Goal: Check status: Check status

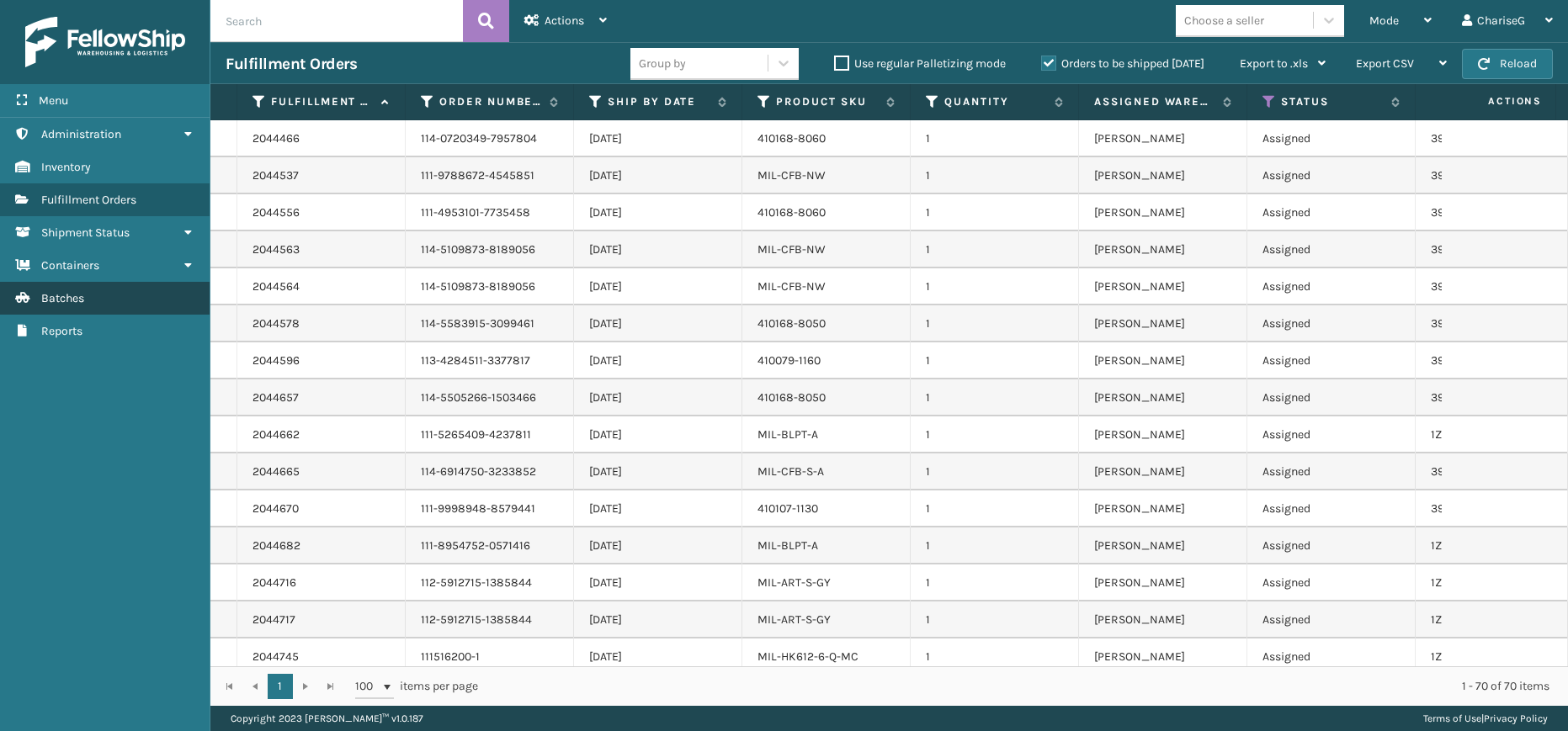
click at [62, 301] on span "Batches" at bounding box center [62, 298] width 43 height 14
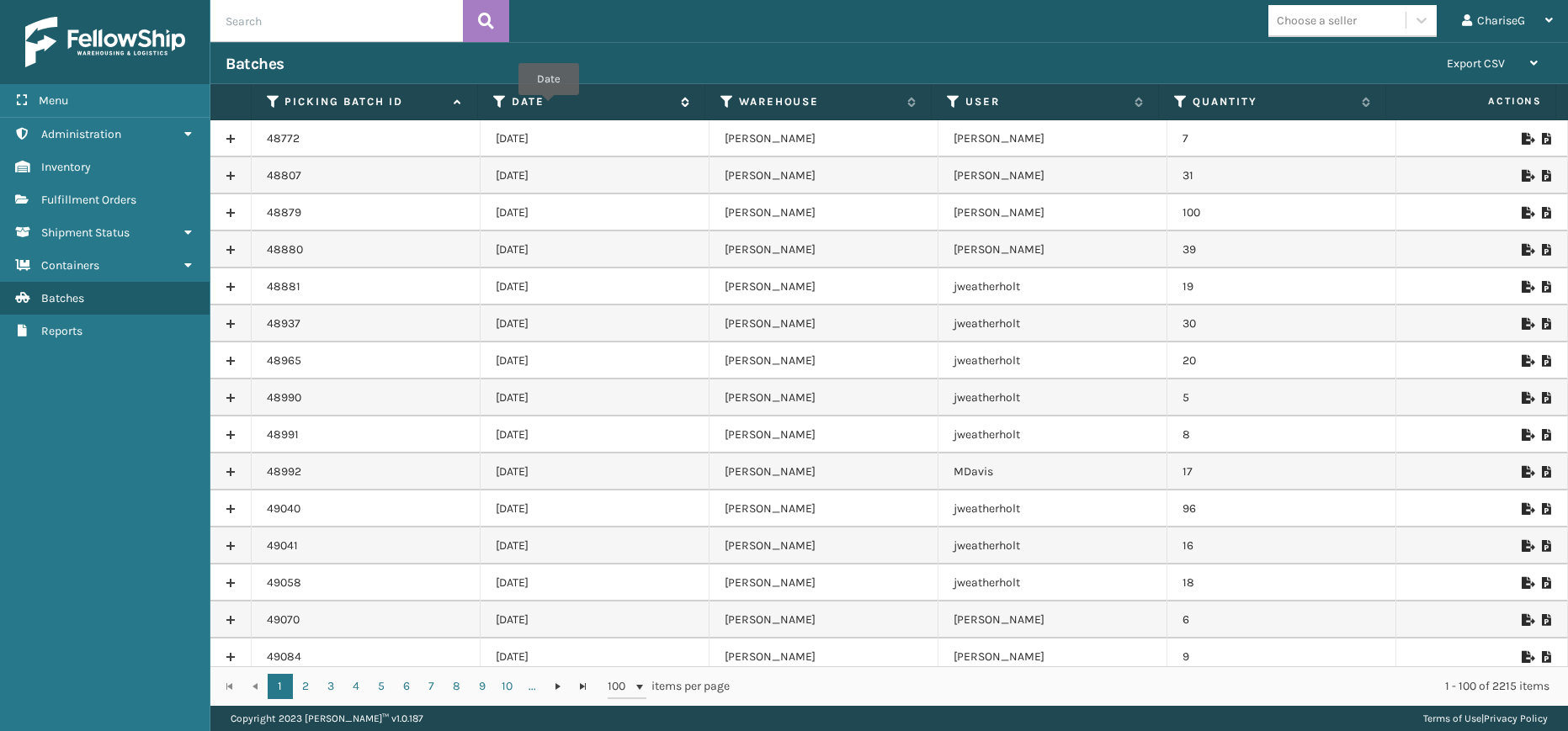
click at [549, 107] on label "Date" at bounding box center [591, 102] width 160 height 15
click at [1521, 213] on icon at bounding box center [1526, 213] width 10 height 11
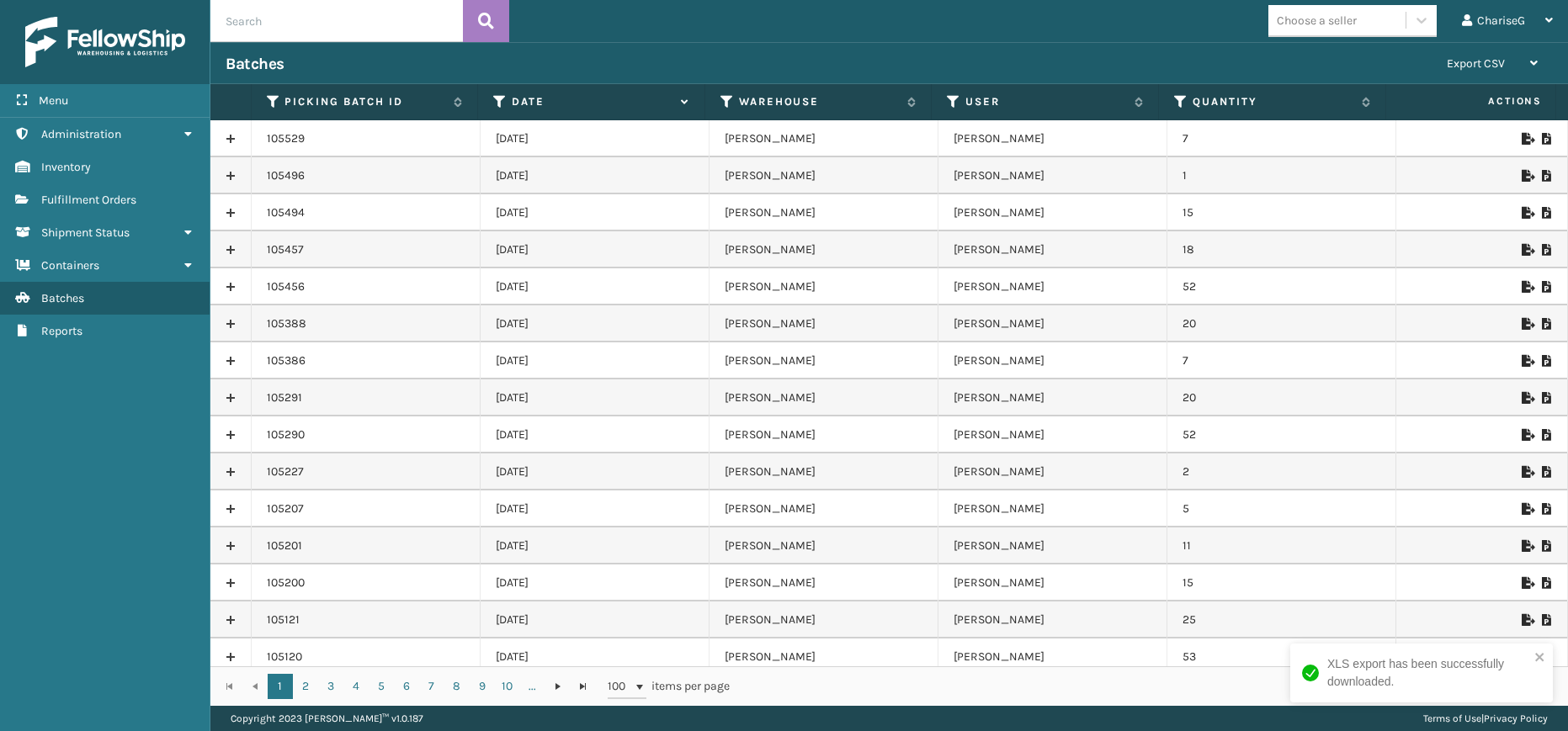
click at [18, 720] on div "Menu Shipment Status Administration Shipment Status Inventory Shipment Status F…" at bounding box center [105, 366] width 211 height 731
click at [656, 56] on div "Batches" at bounding box center [829, 64] width 1205 height 20
click at [85, 476] on div "Menu Shipment Status Administration Shipment Status Inventory Shipment Status F…" at bounding box center [105, 366] width 211 height 731
click at [1135, 56] on div "Batches" at bounding box center [829, 64] width 1205 height 20
click at [1521, 133] on icon at bounding box center [1526, 139] width 10 height 11
